Goal: Check status

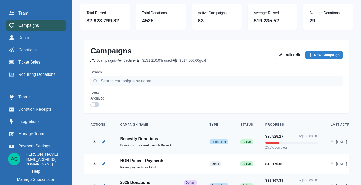
scroll to position [79, 0]
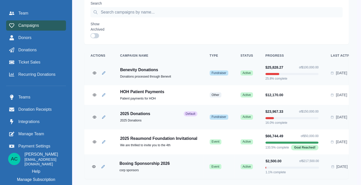
click at [181, 161] on p "Boxing Sponsorship 2026" at bounding box center [158, 163] width 78 height 5
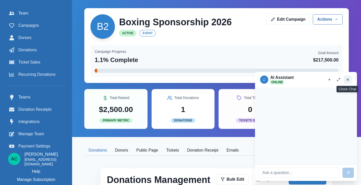
click at [348, 79] on icon "Close chat" at bounding box center [348, 80] width 4 height 4
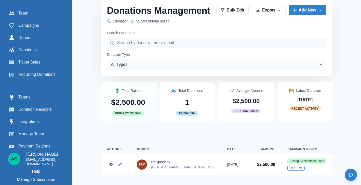
scroll to position [172, 0]
click at [308, 160] on link "Boxing Sponsorship 2026" at bounding box center [306, 160] width 39 height 5
click at [111, 164] on icon "View Donation" at bounding box center [111, 164] width 4 height 4
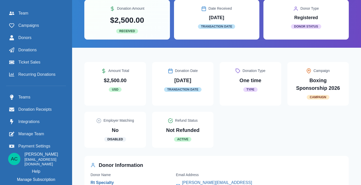
scroll to position [38, 0]
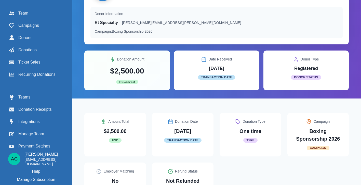
click at [357, 37] on div "RS Donation # 5981 Completed One time Edit Donation Actions Resend Receipt Down…" at bounding box center [216, 30] width 289 height 136
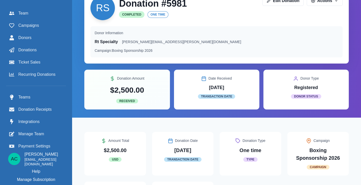
scroll to position [14, 0]
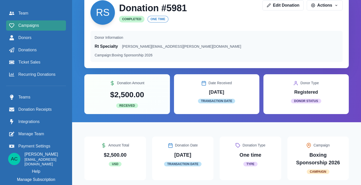
click at [47, 25] on div "Campaigns" at bounding box center [36, 25] width 54 height 6
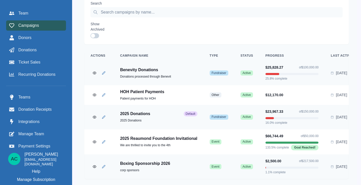
scroll to position [79, 0]
click at [170, 129] on td "2025 Reaumond Foundation Invitational We are thrilled to invite you to the 4th …" at bounding box center [158, 141] width 90 height 25
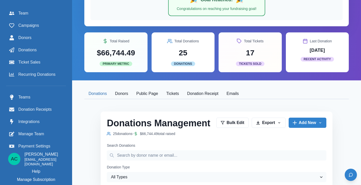
scroll to position [139, 0]
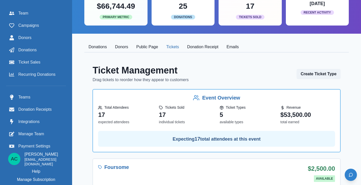
click at [173, 48] on button "Tickets" at bounding box center [172, 47] width 21 height 11
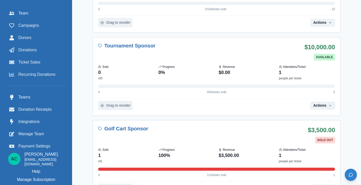
scroll to position [536, 0]
